Goal: Check status: Verify the current state of an ongoing process or item

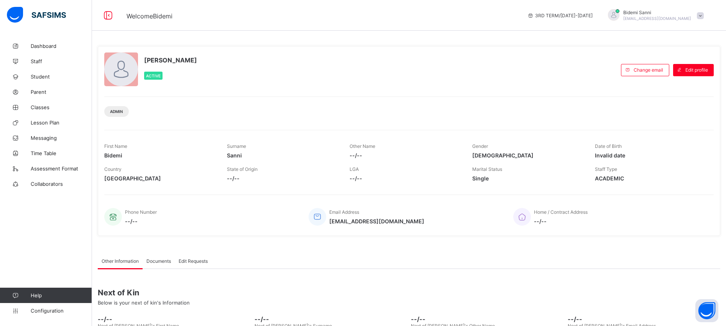
click at [696, 196] on div "Phone Number --/-- Email Address [EMAIL_ADDRESS][DOMAIN_NAME] Home / Contract A…" at bounding box center [408, 212] width 609 height 35
click at [533, 80] on div "[PERSON_NAME] Active" at bounding box center [360, 69] width 513 height 35
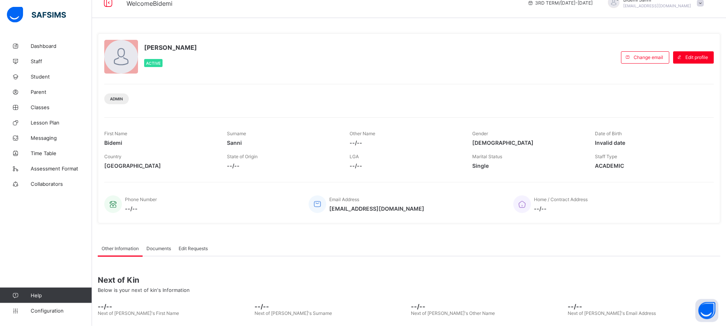
click at [704, 8] on div "[PERSON_NAME] [EMAIL_ADDRESS][DOMAIN_NAME]" at bounding box center [653, 3] width 107 height 13
click at [704, 71] on span "Logout" at bounding box center [678, 75] width 51 height 9
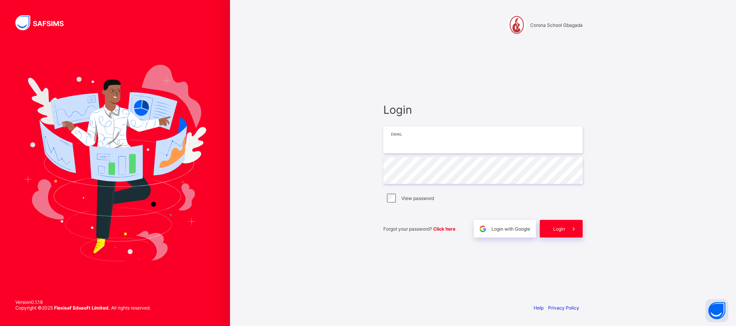
click at [459, 146] on input "email" at bounding box center [482, 139] width 199 height 27
type input "**********"
click at [560, 228] on span "Login" at bounding box center [559, 229] width 12 height 6
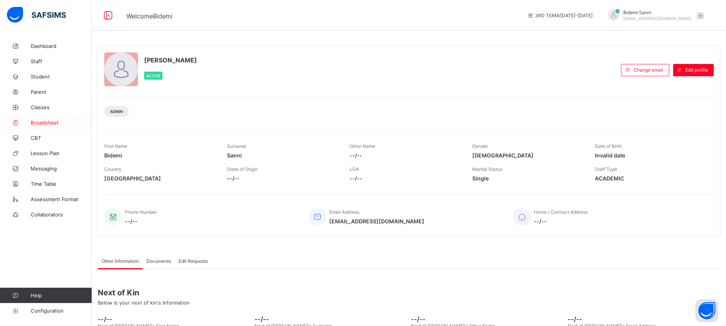
click at [55, 124] on span "Broadsheet" at bounding box center [61, 123] width 61 height 6
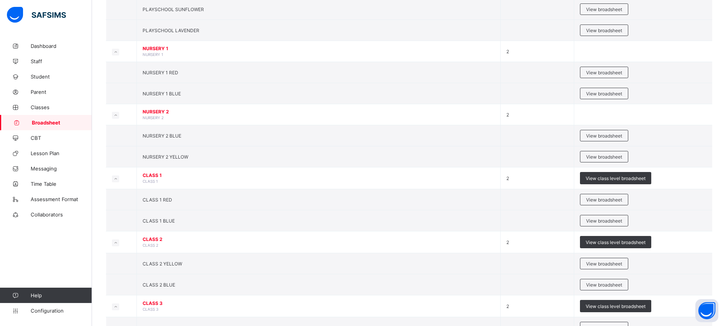
scroll to position [162, 0]
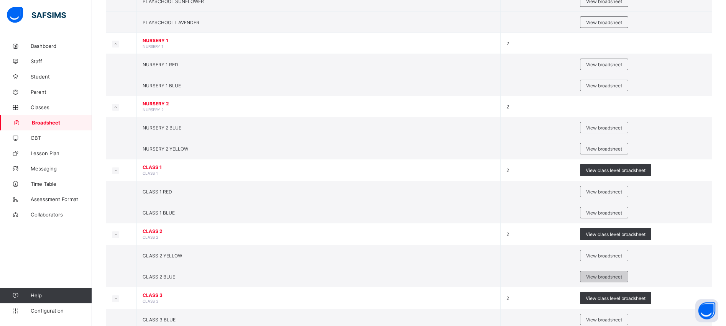
click at [612, 281] on div "View broadsheet" at bounding box center [604, 276] width 48 height 11
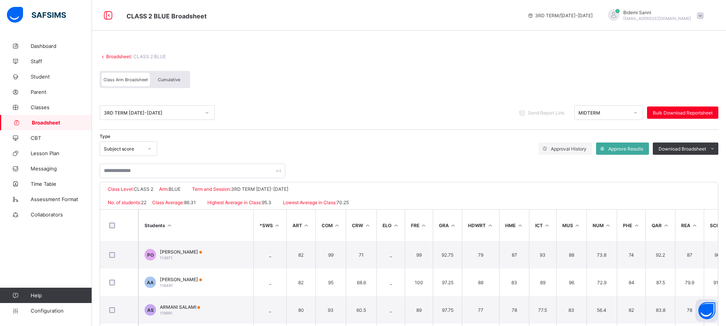
click at [165, 83] on div "Cumulative" at bounding box center [169, 79] width 38 height 13
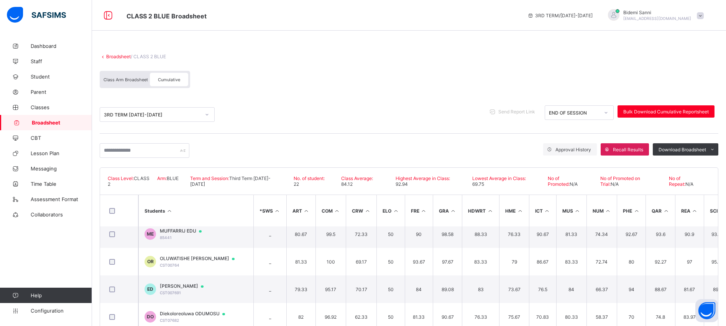
scroll to position [389, 0]
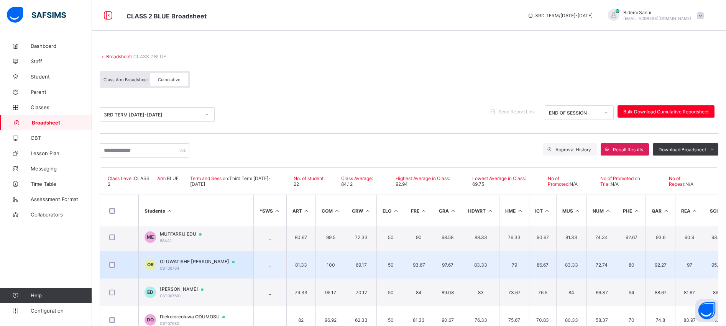
click at [172, 264] on span "OLUWATISHE RAZAQ" at bounding box center [201, 262] width 82 height 6
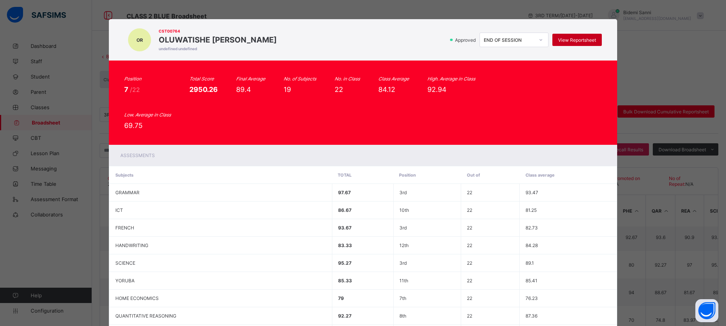
click at [567, 38] on span "View Reportsheet" at bounding box center [577, 40] width 38 height 6
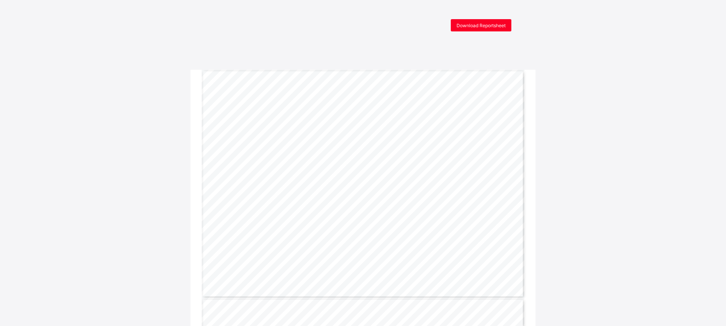
click at [338, 70] on div "Page 1 Powered by Flexisaf Edusoft Limited | [URL][DOMAIN_NAME] COGNITIVE ABILI…" at bounding box center [363, 184] width 323 height 228
